Goal: Task Accomplishment & Management: Use online tool/utility

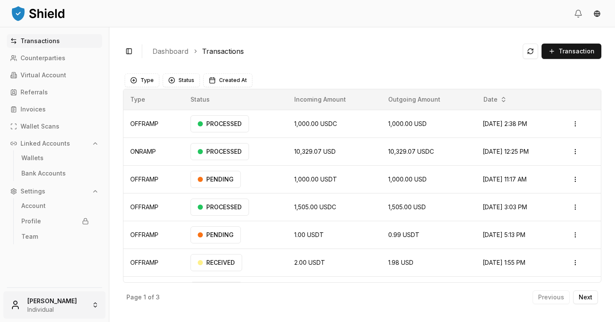
click at [37, 310] on html "Transactions Counterparties Virtual Account Referrals Invoices Wallet Scans Lin…" at bounding box center [307, 161] width 615 height 322
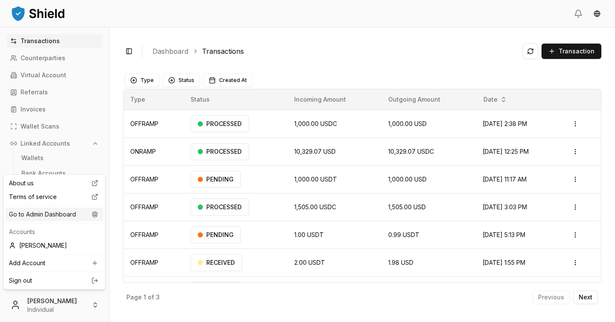
click at [66, 218] on div "Go to Admin Dashboard" at bounding box center [55, 215] width 98 height 14
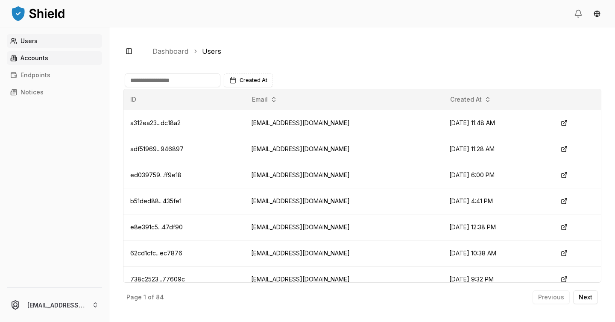
click at [52, 62] on link "Accounts" at bounding box center [54, 58] width 95 height 14
click at [150, 73] on div "Created At" at bounding box center [362, 80] width 479 height 17
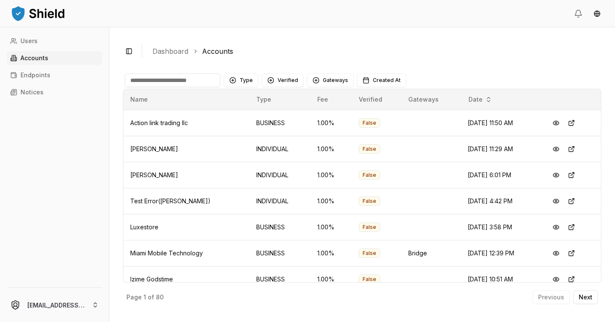
click at [157, 81] on input at bounding box center [173, 80] width 96 height 14
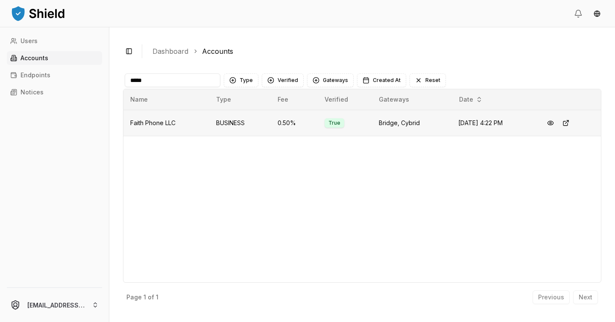
type input "*****"
click at [210, 123] on td "BUSINESS" at bounding box center [240, 123] width 62 height 26
click at [178, 126] on td "Faith Phone LLC" at bounding box center [166, 123] width 86 height 26
click at [553, 125] on button at bounding box center [550, 122] width 15 height 15
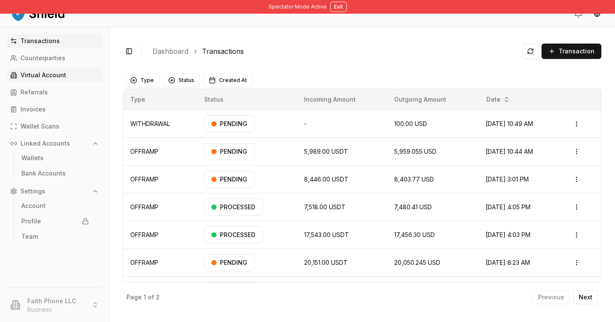
click at [47, 72] on p "Virtual Account" at bounding box center [44, 75] width 46 height 6
click at [60, 75] on p "Virtual Account" at bounding box center [44, 75] width 46 height 6
click at [36, 73] on p "Virtual Account" at bounding box center [44, 75] width 46 height 6
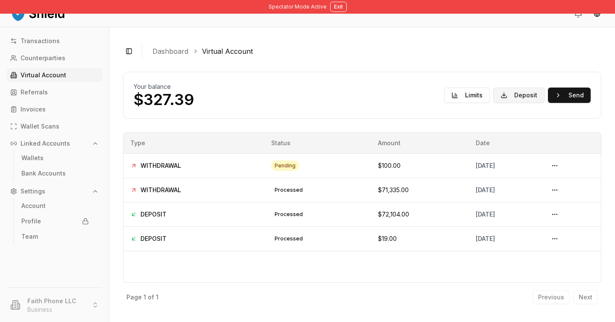
click at [525, 95] on button "Deposit" at bounding box center [518, 95] width 51 height 15
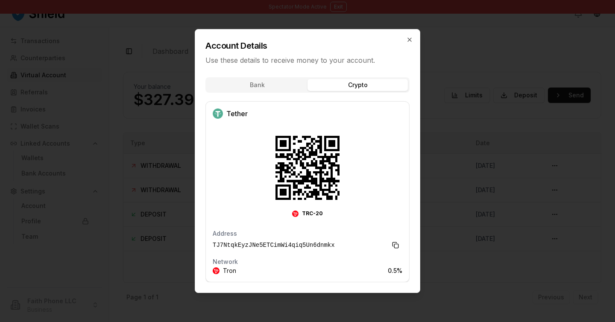
click at [363, 123] on div "Bank Crypto Tether TRC-20 Address TJ7NtqkEyzJNe5ETCimWi4qiq5Un6dnmkx Network Tr…" at bounding box center [307, 182] width 225 height 220
